Goal: Find contact information: Find contact information

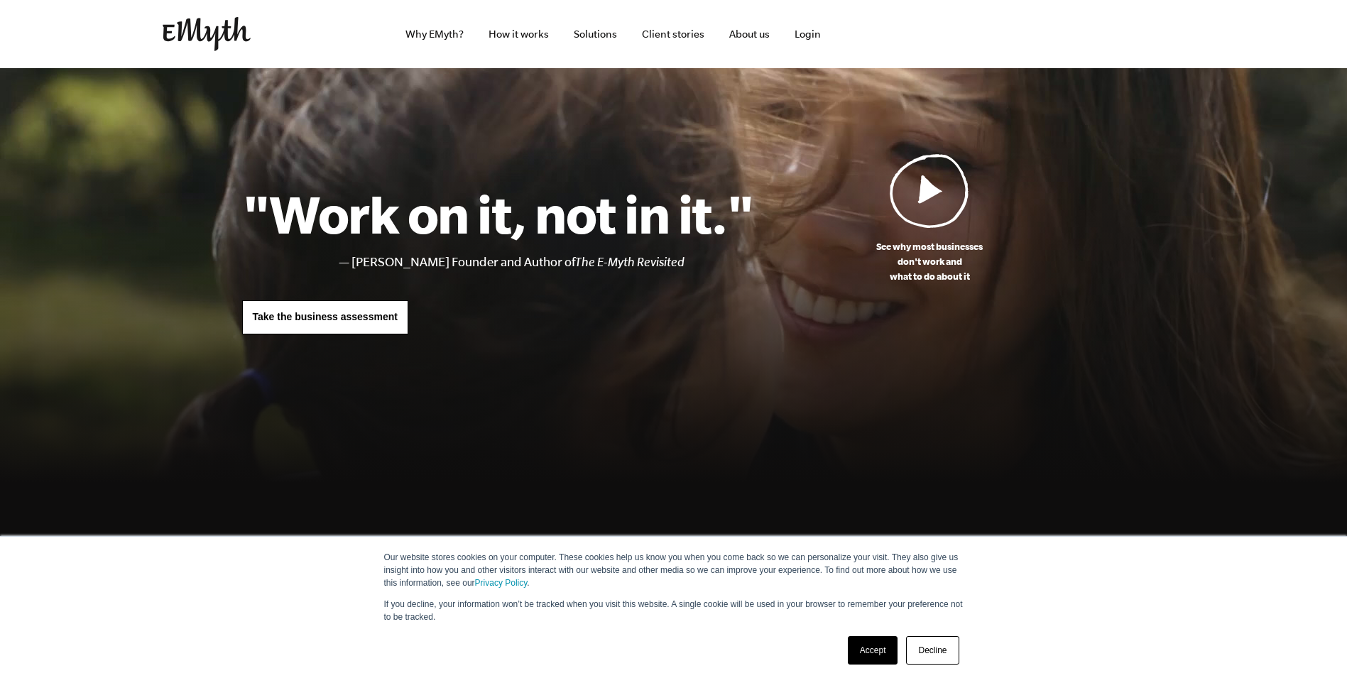
click at [873, 650] on link "Accept" at bounding box center [873, 650] width 50 height 28
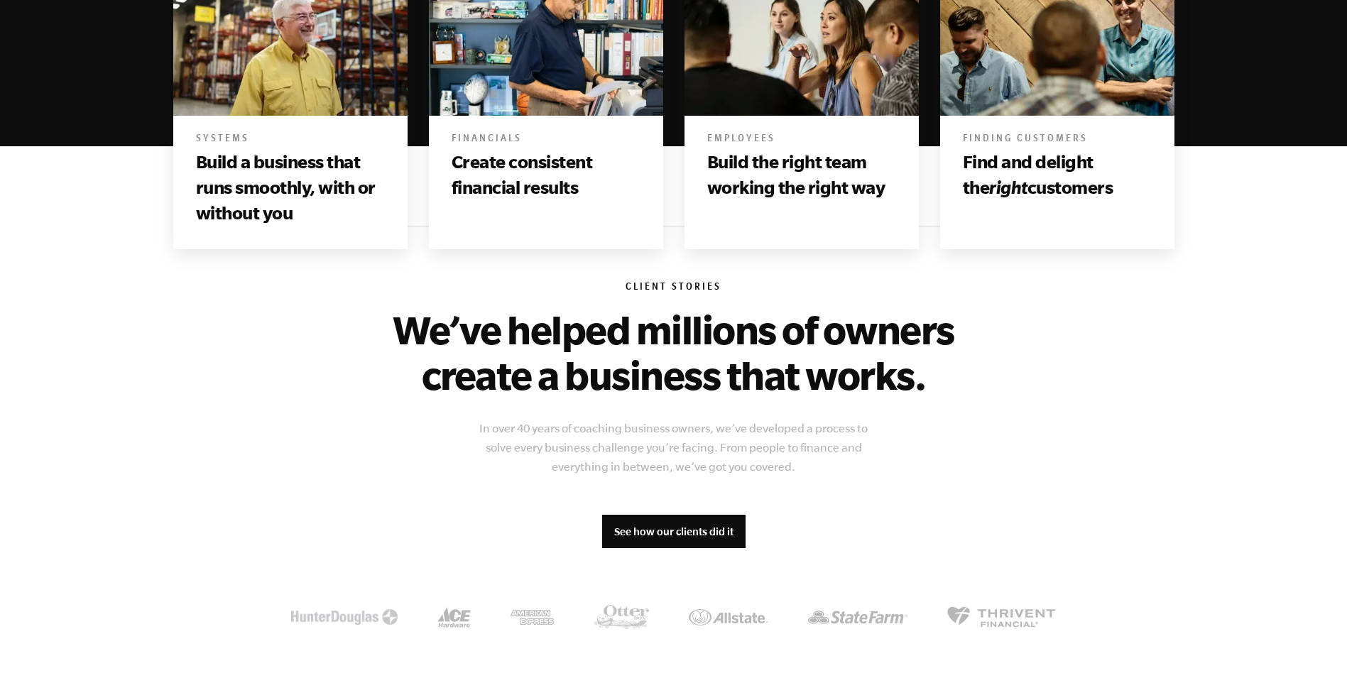
scroll to position [919, 0]
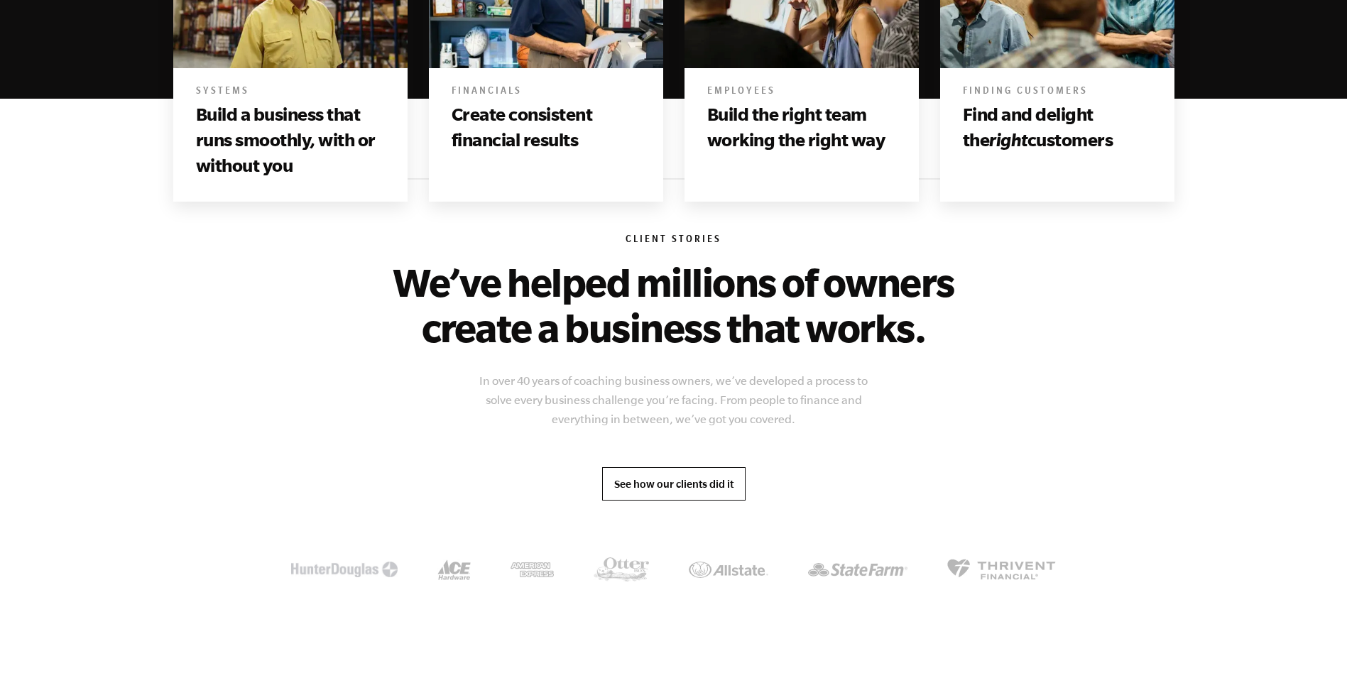
click at [669, 492] on link "See how our clients did it" at bounding box center [673, 484] width 143 height 34
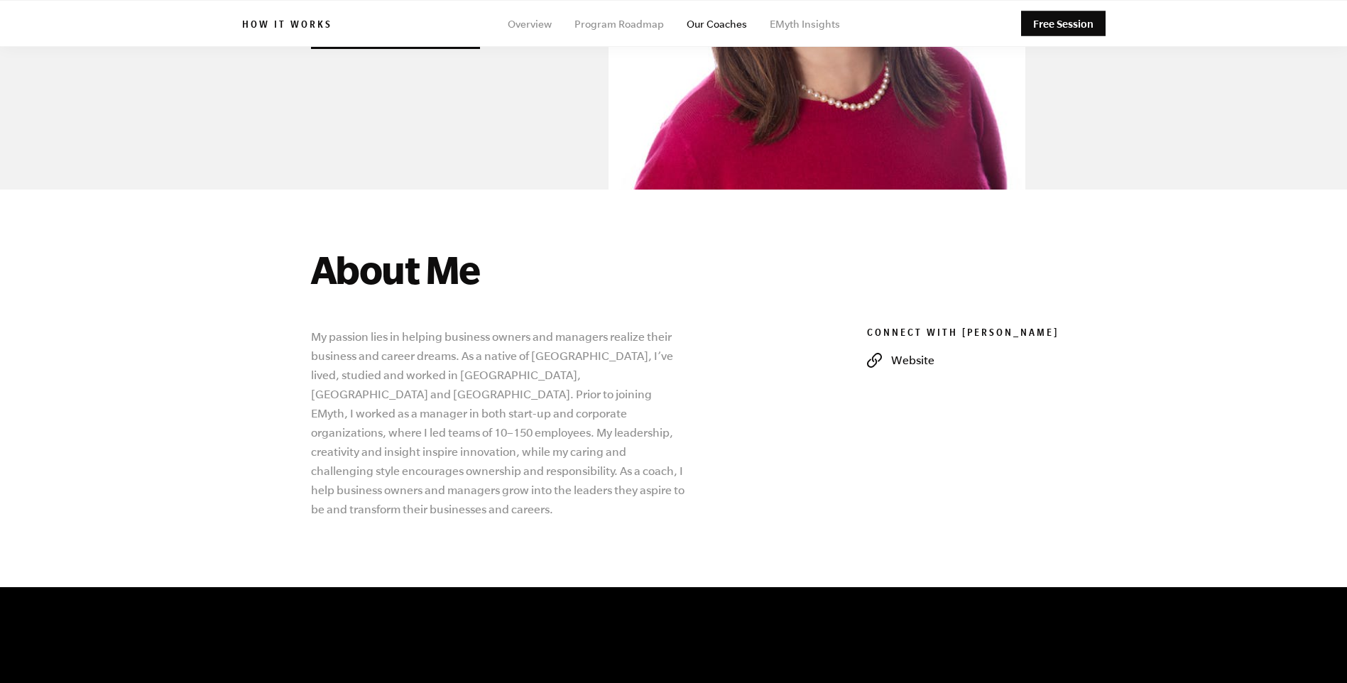
scroll to position [348, 0]
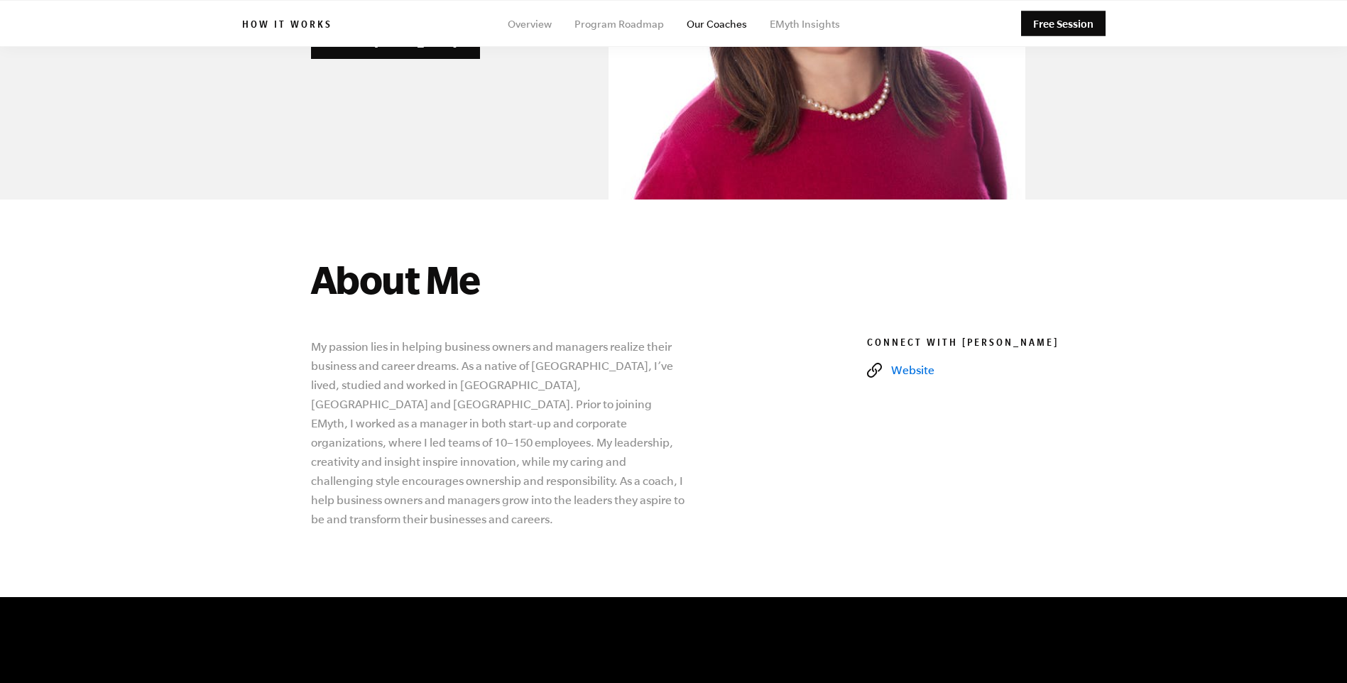
click at [912, 368] on link "Website" at bounding box center [986, 370] width 239 height 15
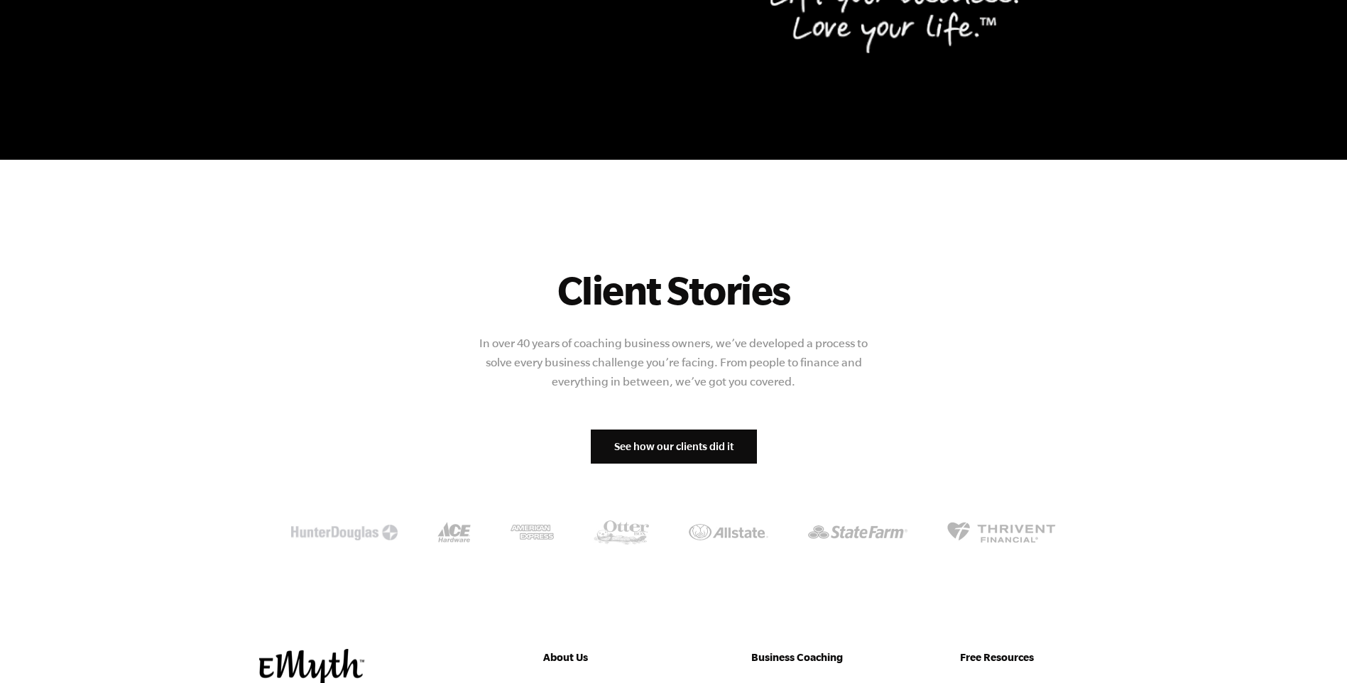
scroll to position [1373, 0]
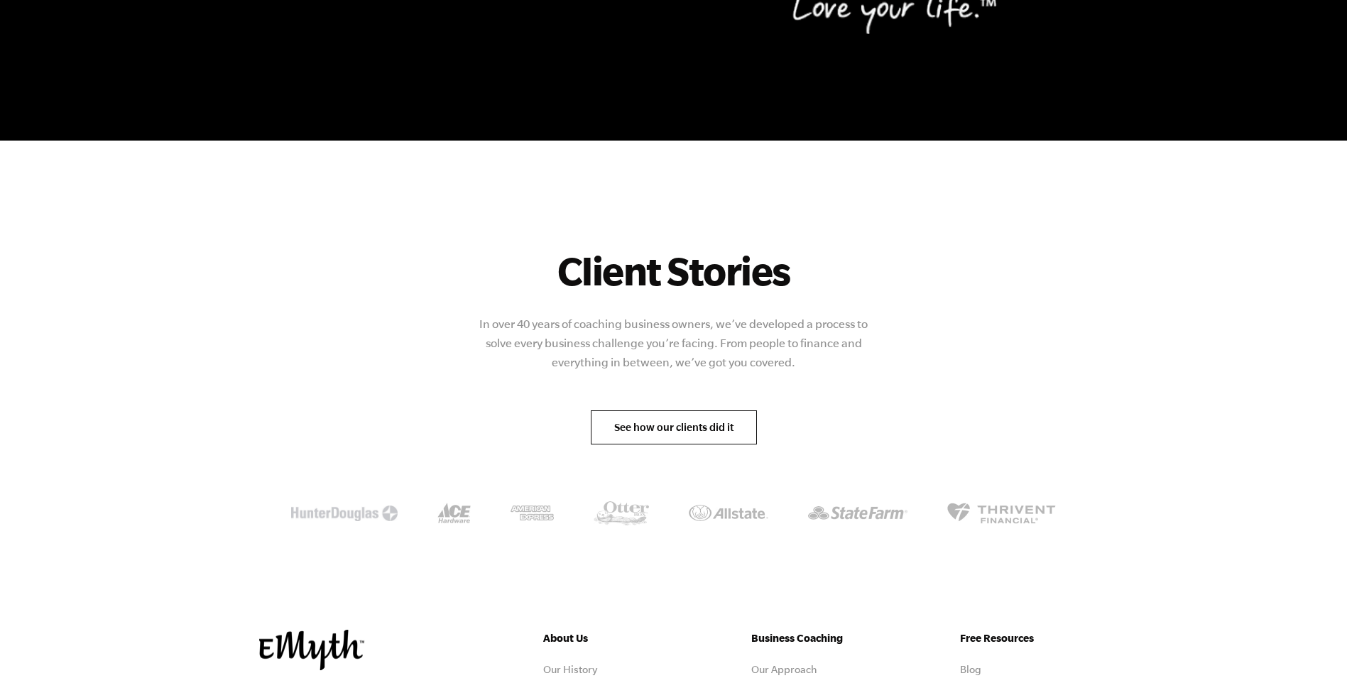
click at [678, 410] on link "See how our clients did it" at bounding box center [674, 427] width 166 height 34
click at [667, 410] on link "See how our clients did it" at bounding box center [674, 427] width 166 height 34
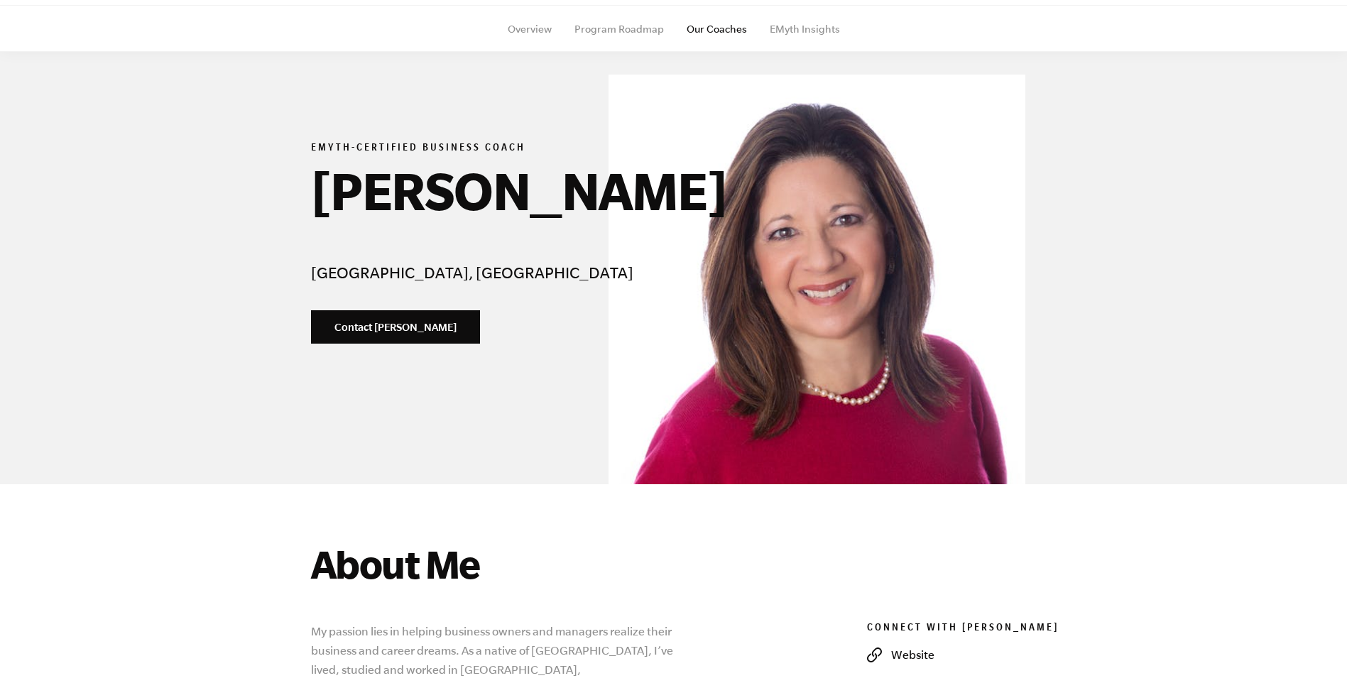
scroll to position [55, 0]
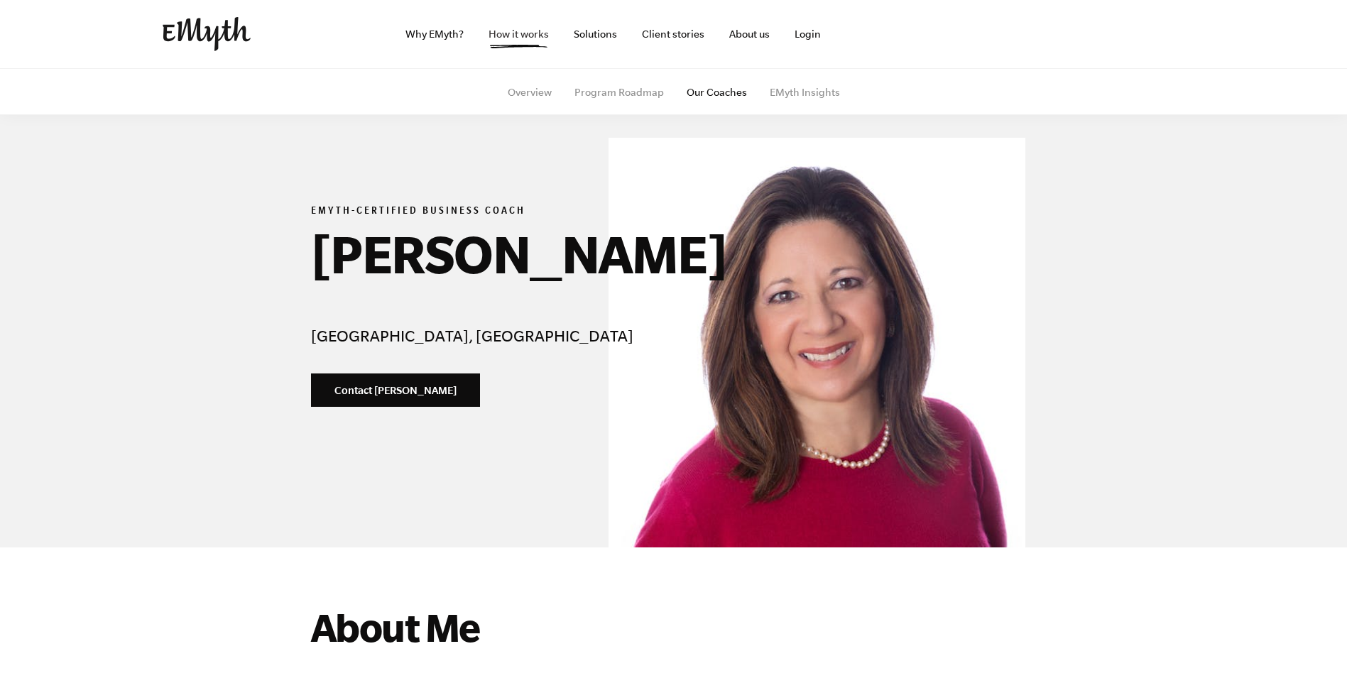
click at [514, 34] on link "How it works" at bounding box center [518, 34] width 83 height 68
click at [747, 35] on link "About us" at bounding box center [749, 34] width 63 height 68
click at [385, 390] on link "Contact Vicky Gavrias" at bounding box center [395, 390] width 169 height 34
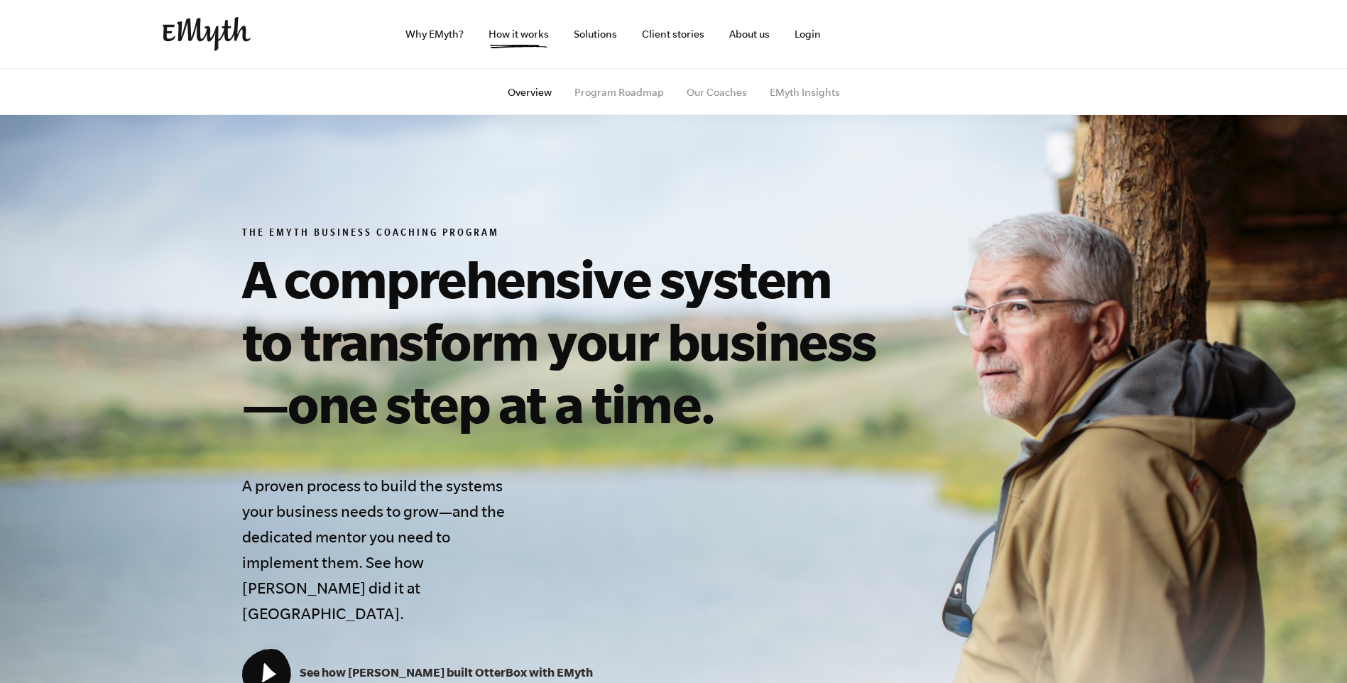
click at [397, 665] on link "See how [PERSON_NAME] built OtterBox with EMyth" at bounding box center [417, 671] width 351 height 13
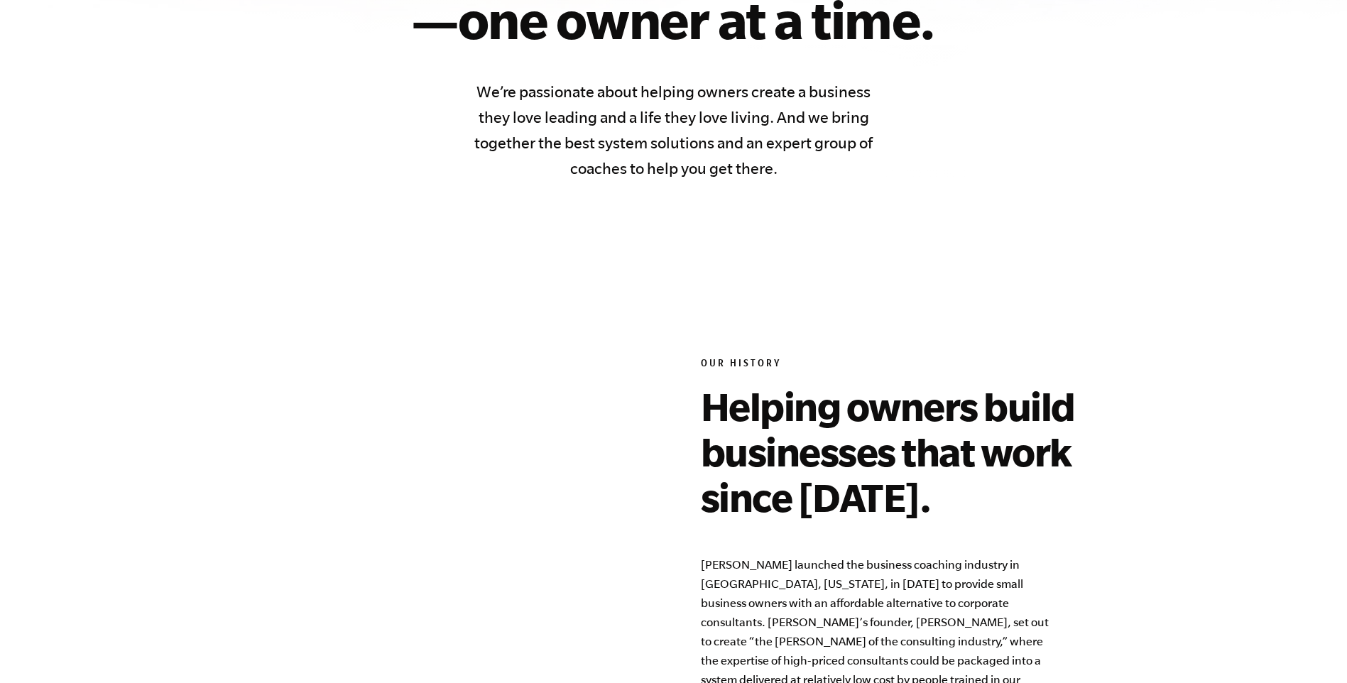
scroll to position [691, 0]
